Goal: Task Accomplishment & Management: Complete application form

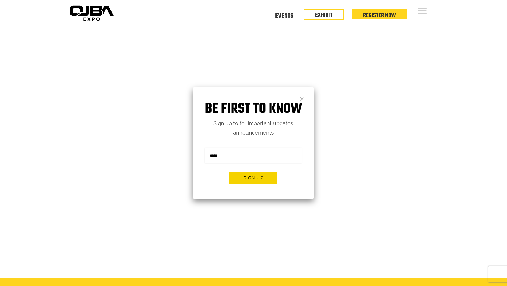
click at [301, 98] on link at bounding box center [302, 98] width 5 height 5
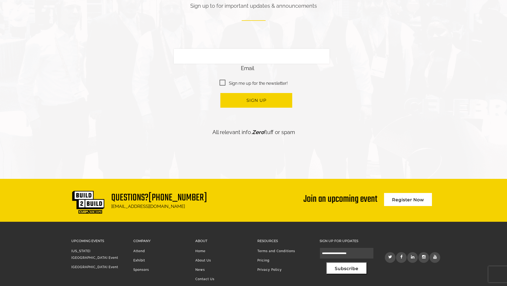
scroll to position [1253, 0]
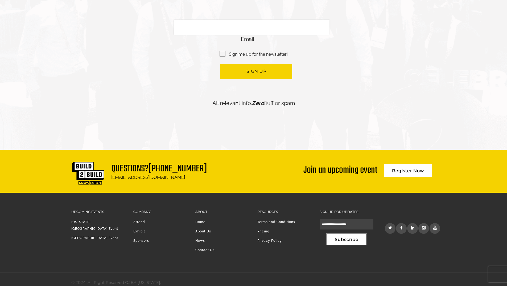
click at [264, 229] on link "Pricing" at bounding box center [263, 231] width 12 height 4
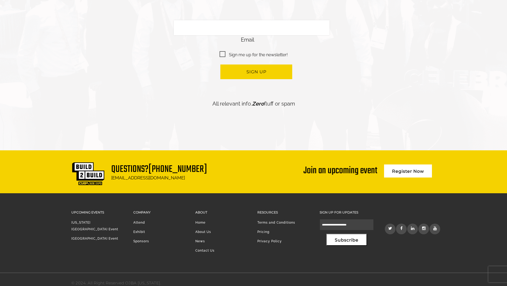
scroll to position [1253, 0]
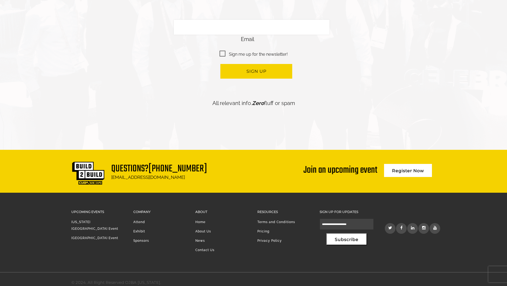
click at [141, 229] on link "Exhibit" at bounding box center [139, 231] width 12 height 4
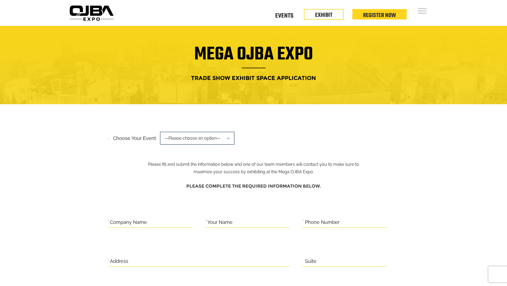
click at [213, 139] on span "—Please choose an option—" at bounding box center [197, 137] width 75 height 13
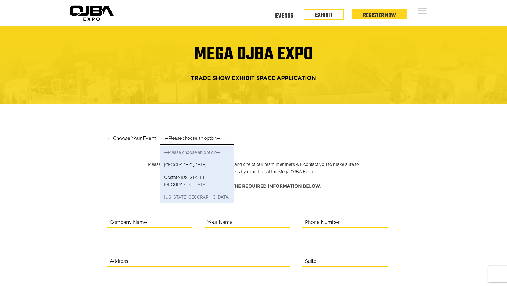
click at [191, 191] on link "New York Region" at bounding box center [197, 197] width 75 height 13
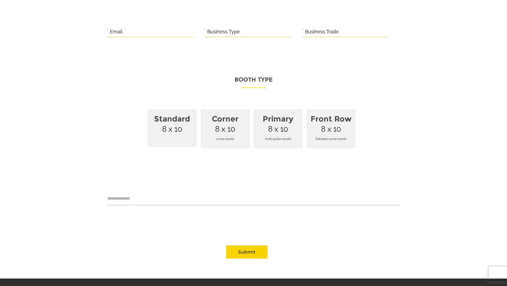
scroll to position [293, 0]
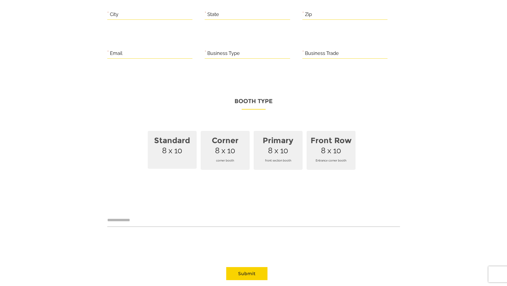
click at [297, 153] on span "front section booth" at bounding box center [278, 160] width 43 height 15
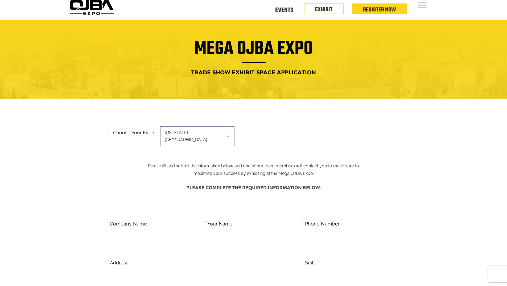
scroll to position [0, 0]
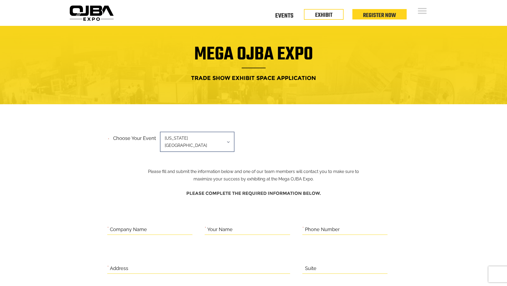
click at [430, 10] on div "Floor Plan Floor Plan Events Floor Plan EXHIBIT Register Now" at bounding box center [278, 13] width 324 height 26
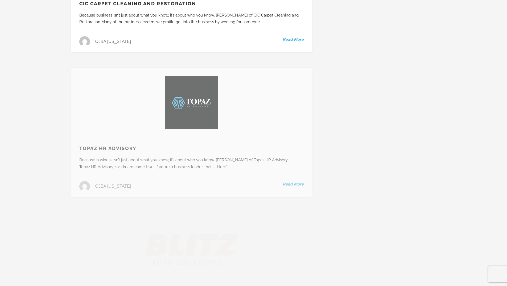
scroll to position [3354, 0]
